Goal: Information Seeking & Learning: Learn about a topic

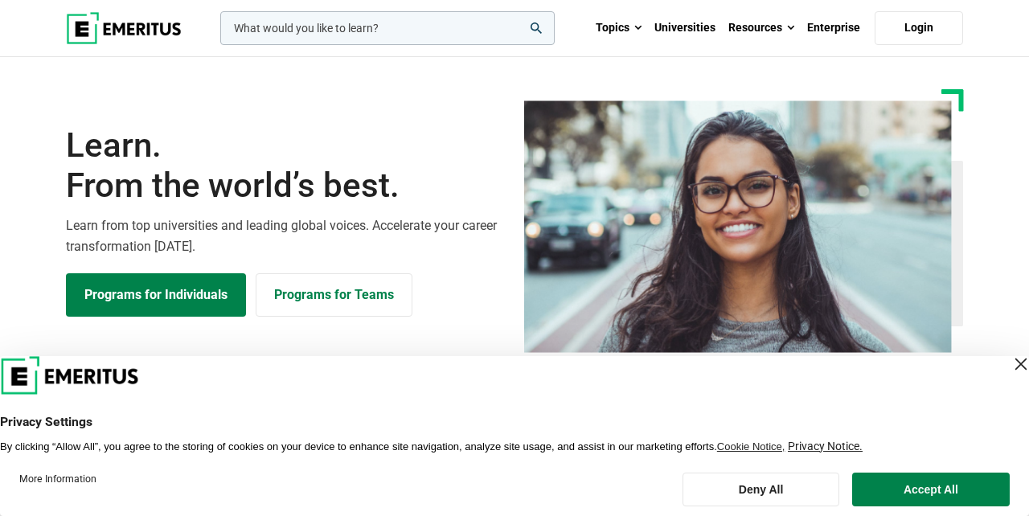
scroll to position [261, 0]
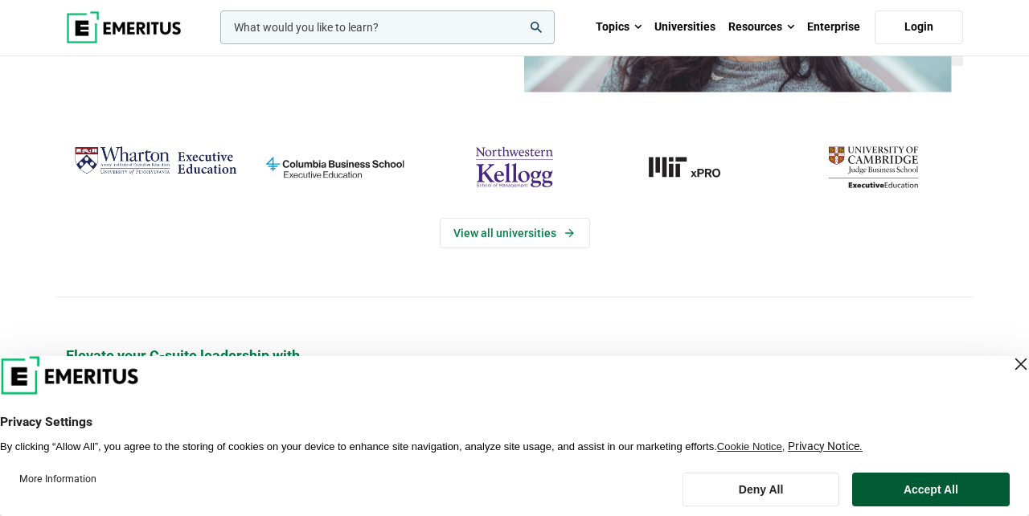
click at [910, 490] on button "Accept All" at bounding box center [931, 490] width 158 height 34
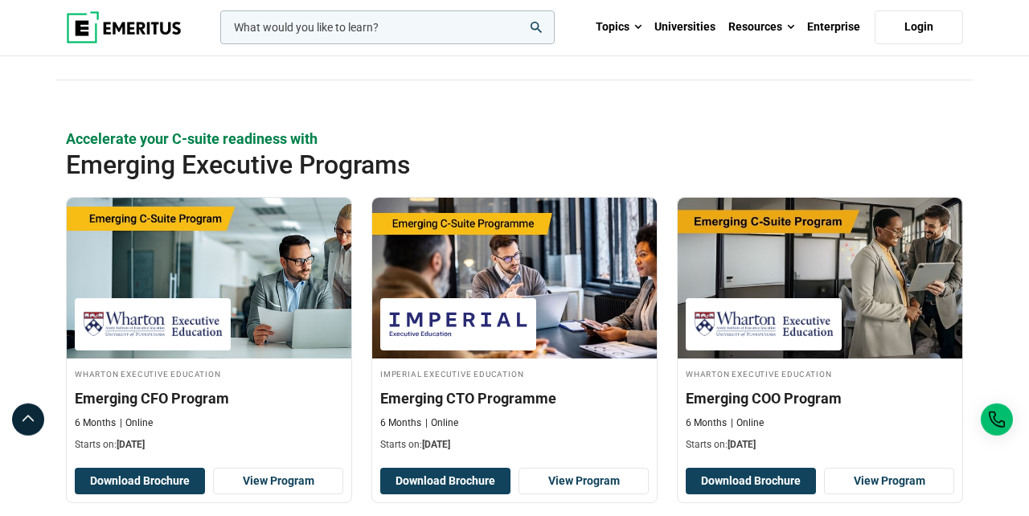
scroll to position [1129, 0]
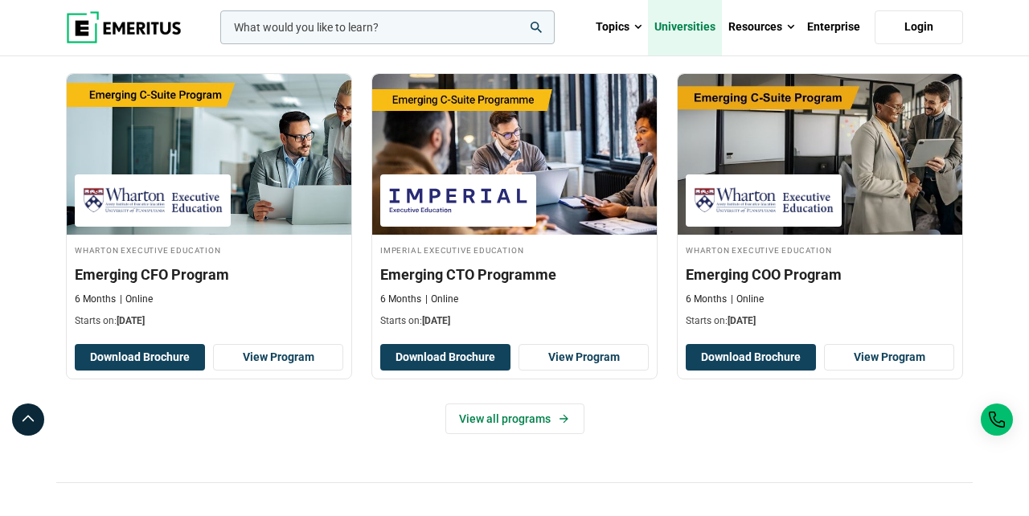
click at [704, 27] on link "Universities" at bounding box center [685, 27] width 74 height 56
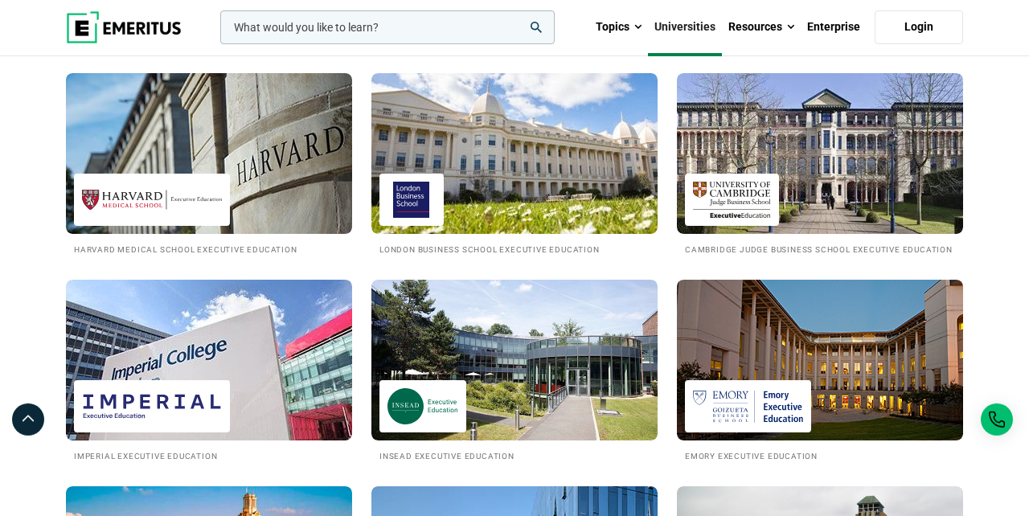
scroll to position [695, 0]
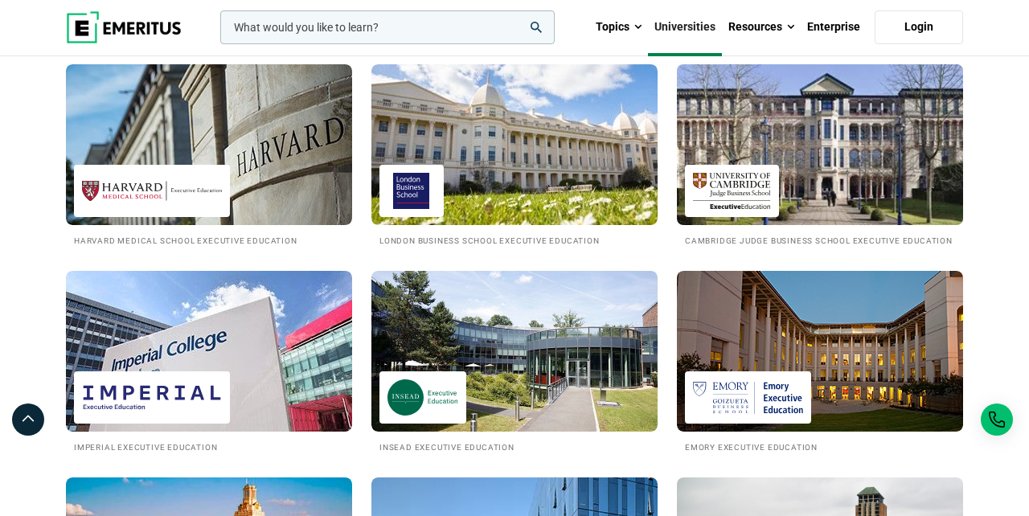
click at [716, 240] on h2 "Cambridge Judge Business School Executive Education" at bounding box center [820, 240] width 270 height 14
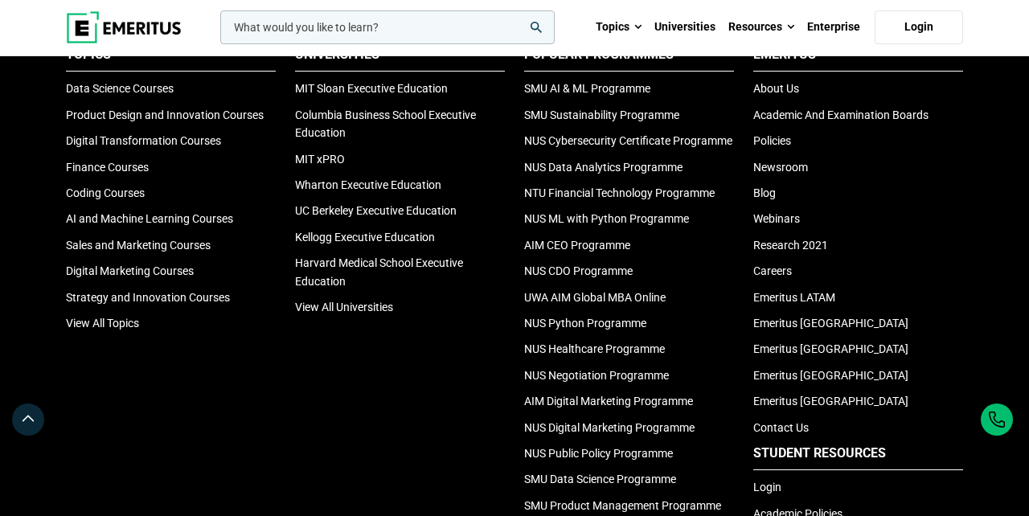
scroll to position [1563, 0]
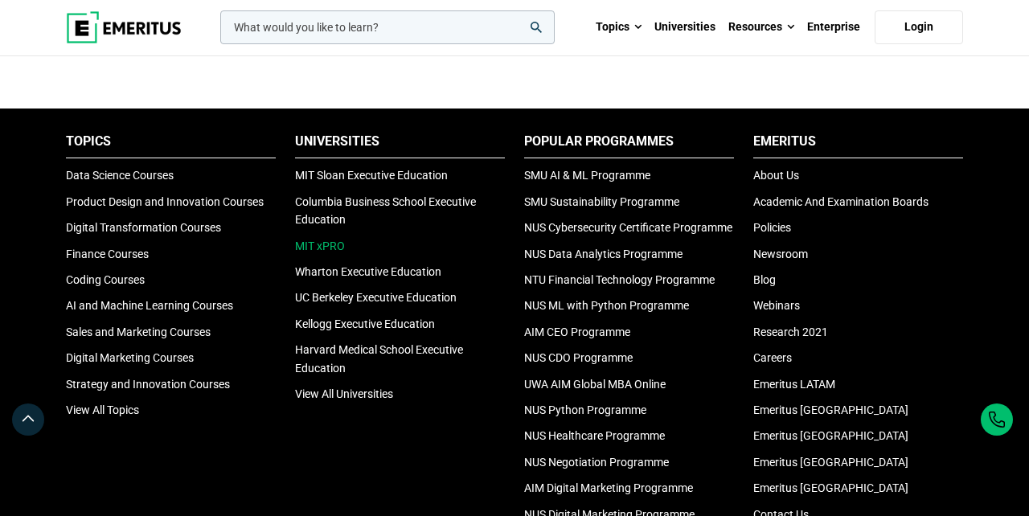
click at [325, 252] on link "MIT xPRO" at bounding box center [320, 246] width 50 height 13
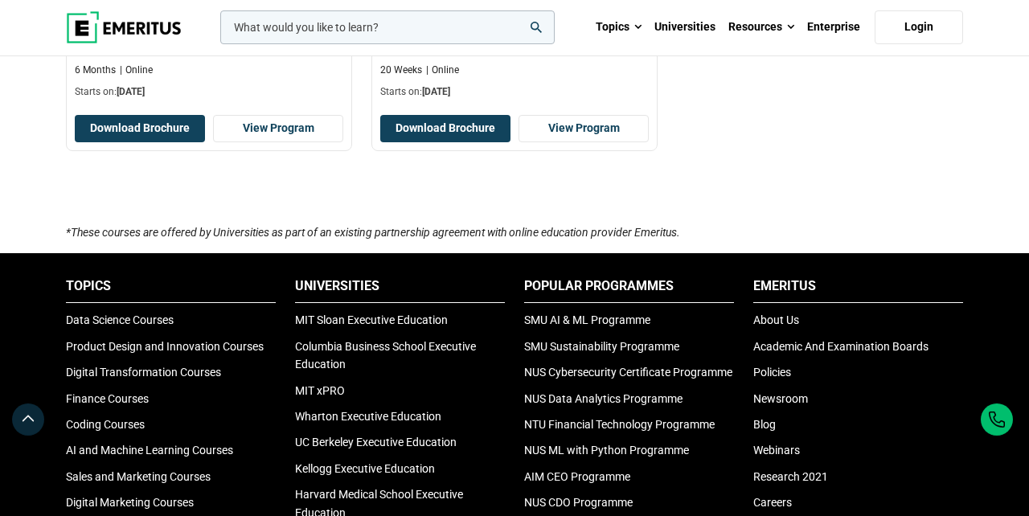
scroll to position [3213, 0]
